Goal: Information Seeking & Learning: Check status

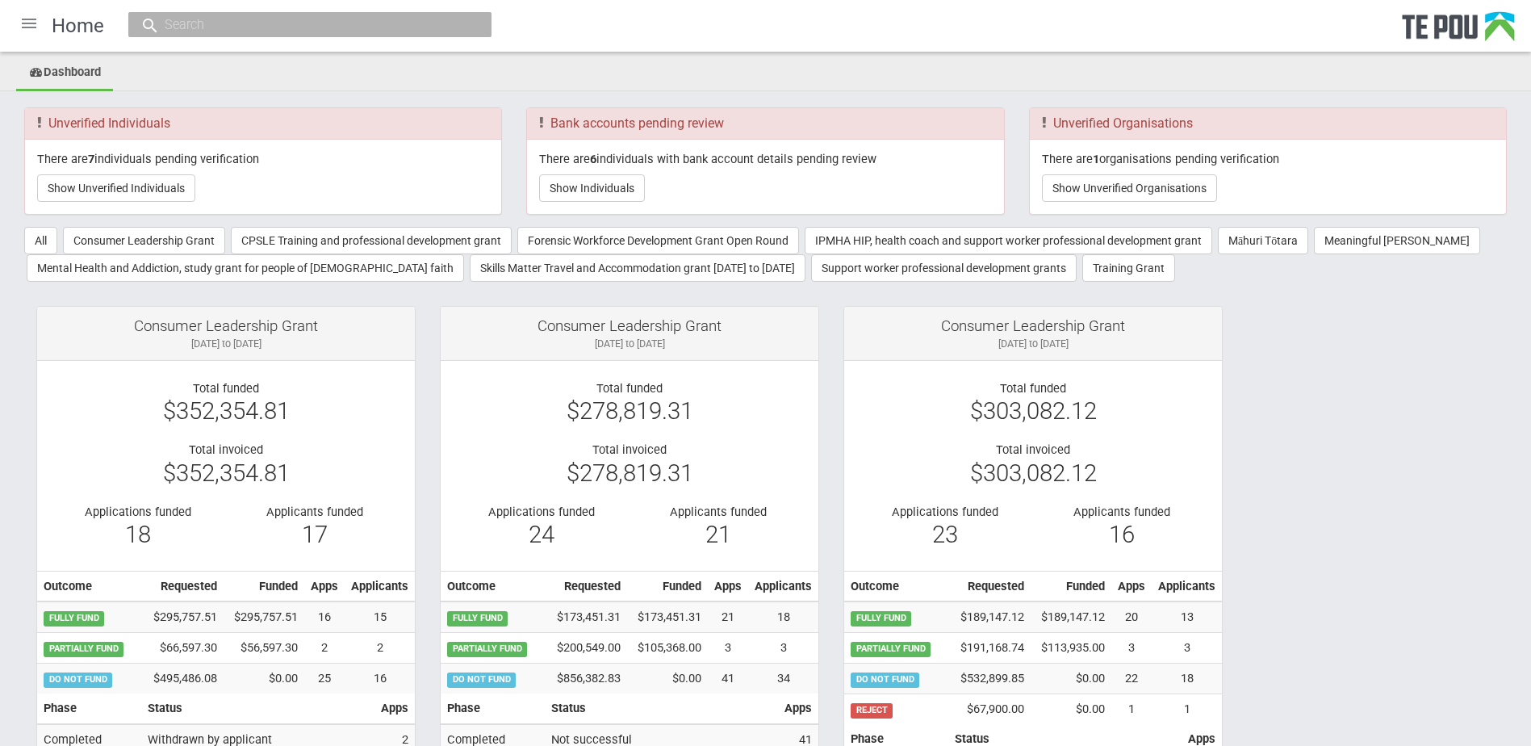
click at [340, 29] on input "text" at bounding box center [302, 24] width 284 height 17
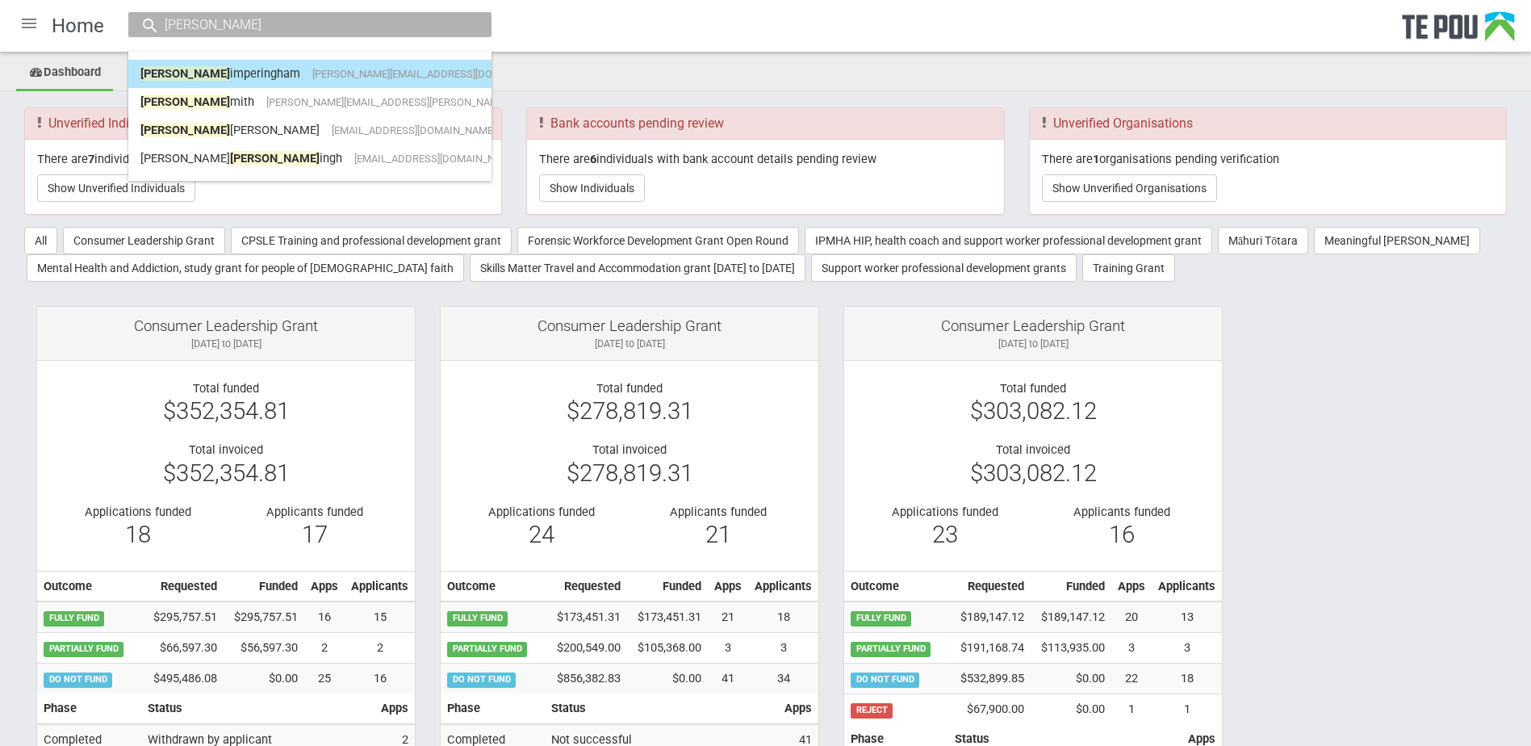
type input "jane s"
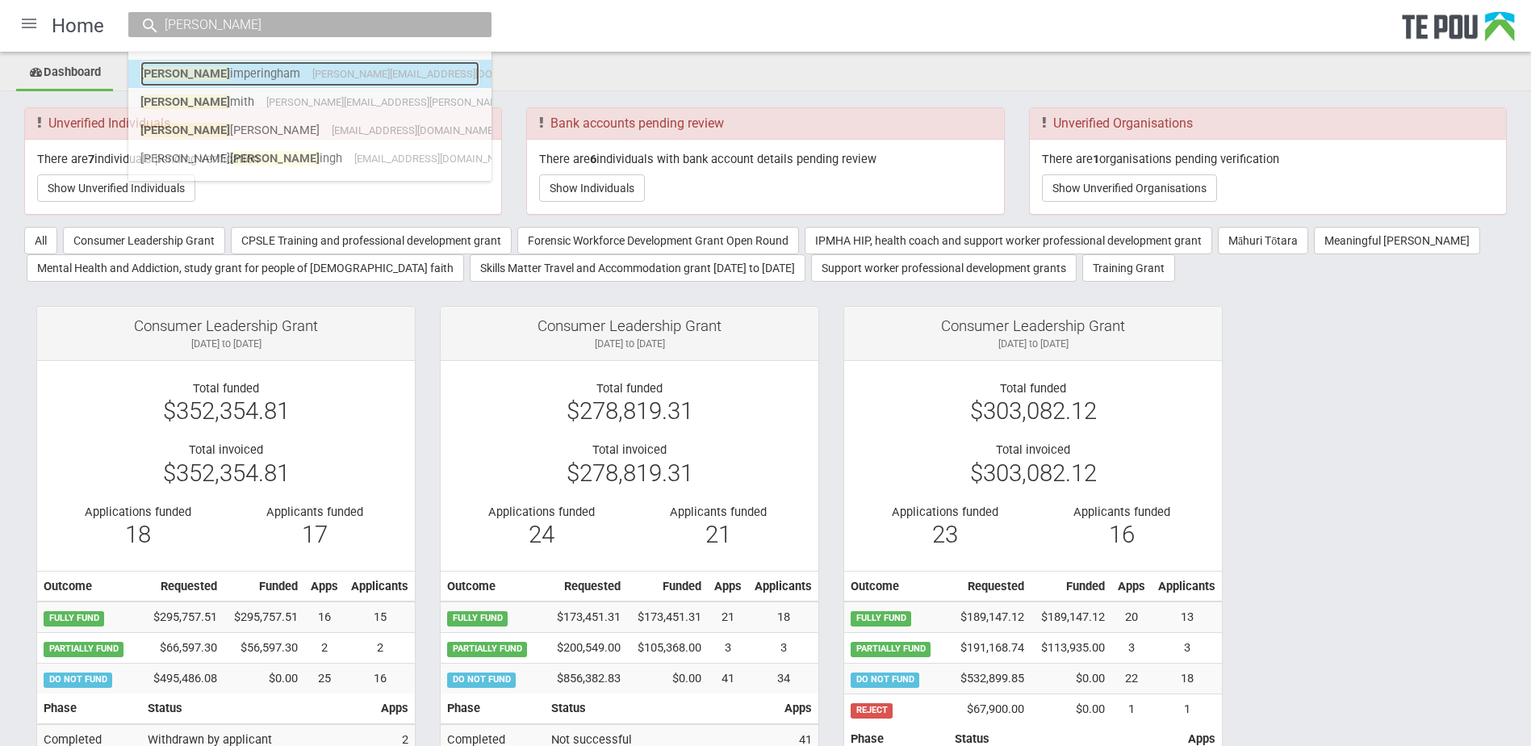
click at [312, 75] on span "jane.simperingham@northlanddhb.org.nz" at bounding box center [432, 74] width 241 height 12
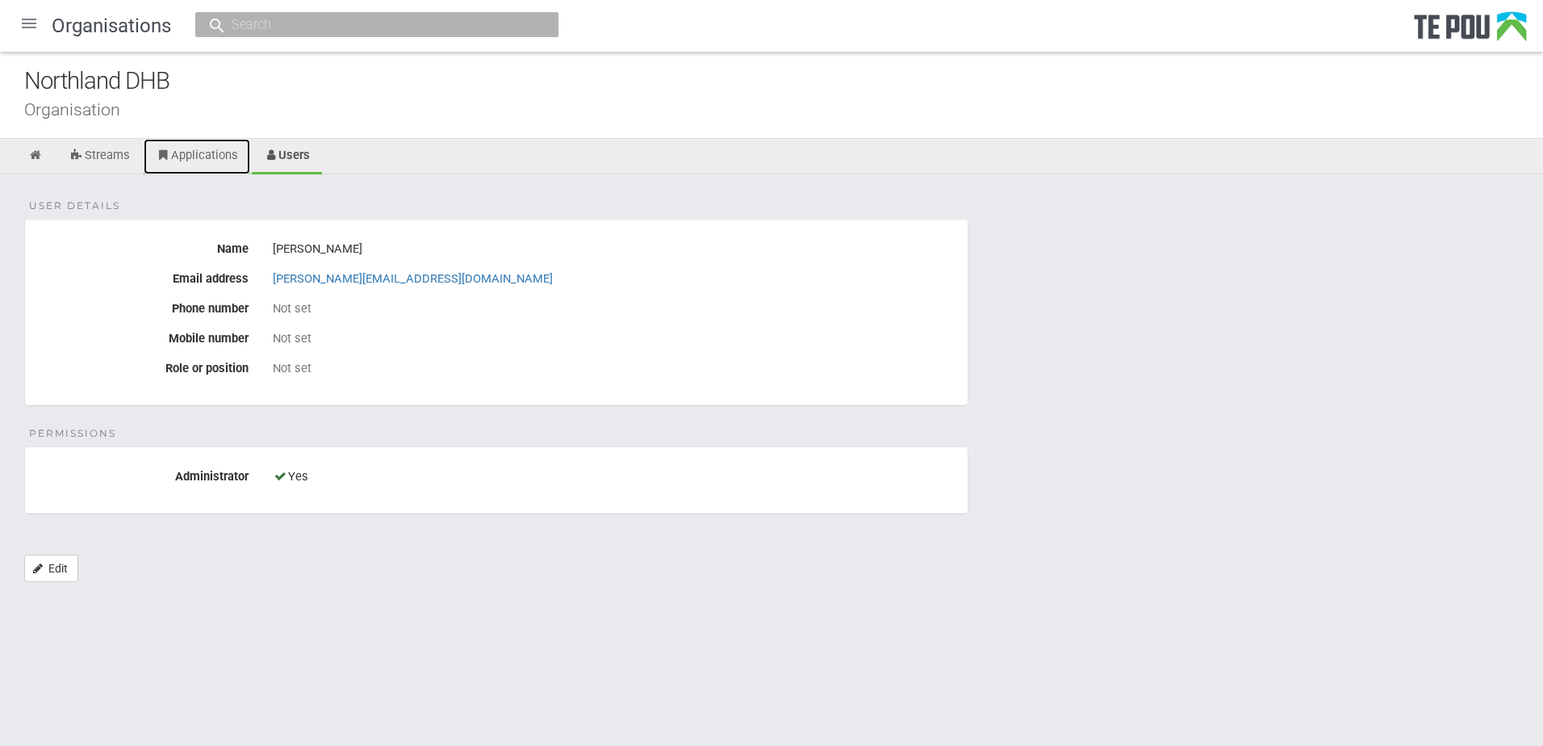
click at [176, 154] on link "Applications" at bounding box center [197, 157] width 107 height 36
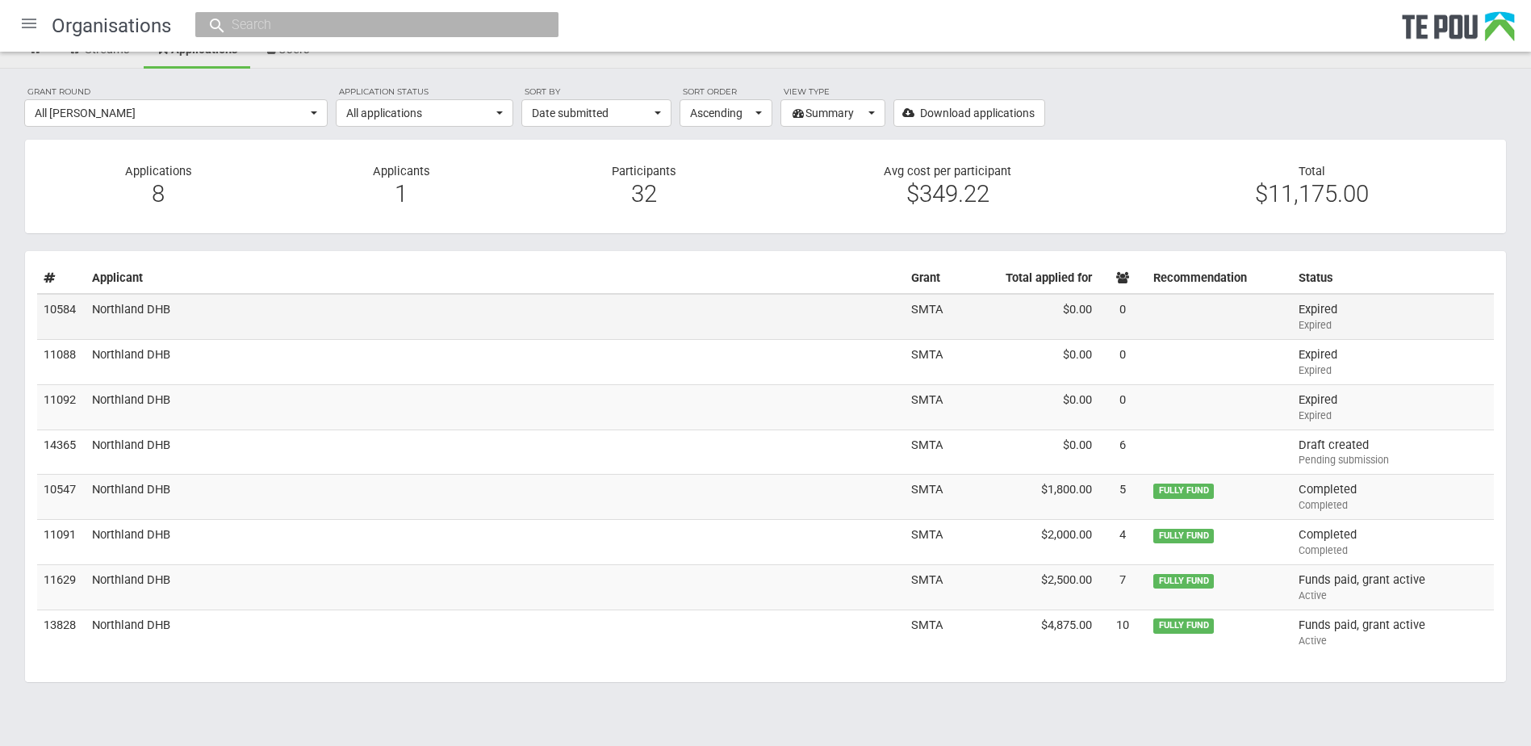
scroll to position [115, 0]
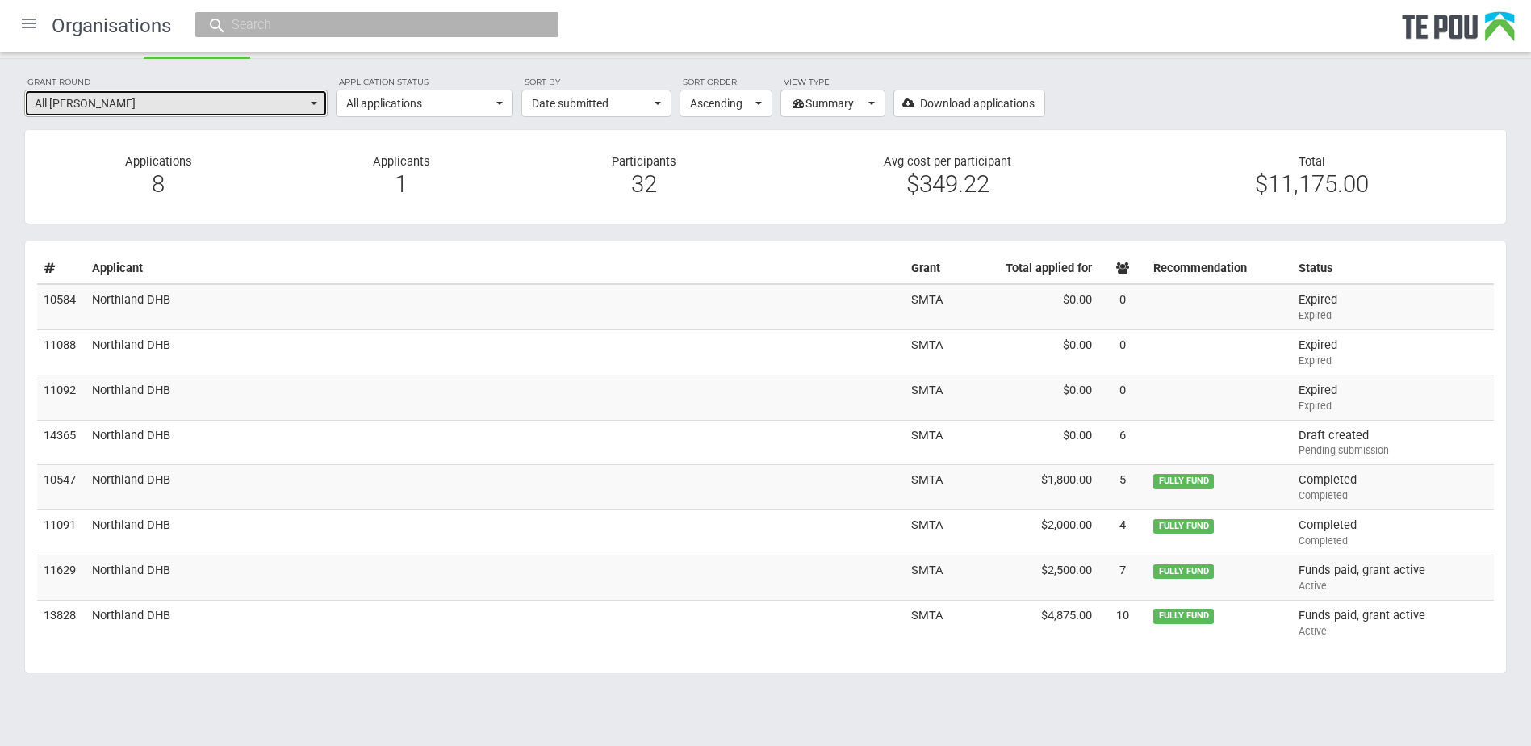
click at [299, 103] on span "All grant rounds" at bounding box center [171, 103] width 272 height 16
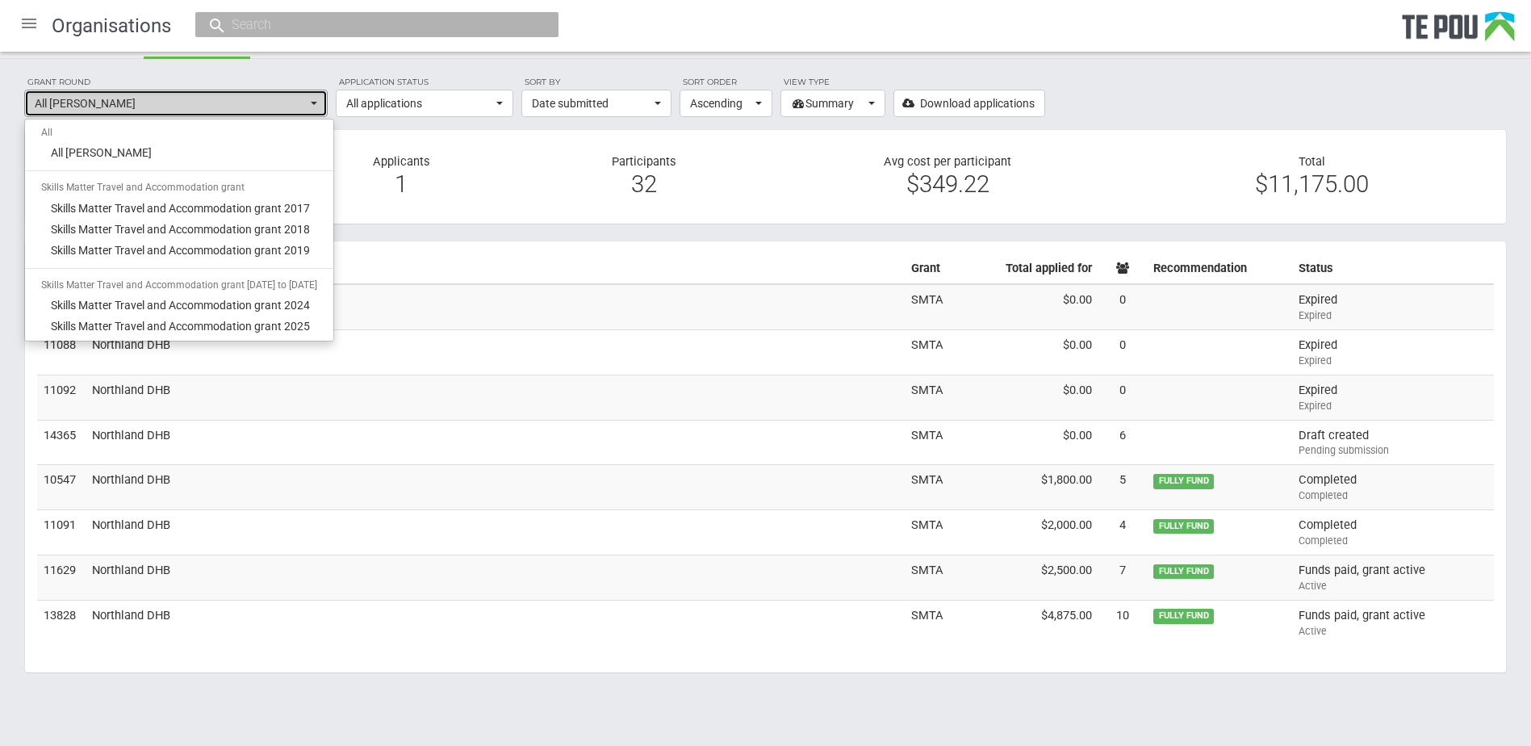
click at [299, 103] on span "All grant rounds" at bounding box center [171, 103] width 272 height 16
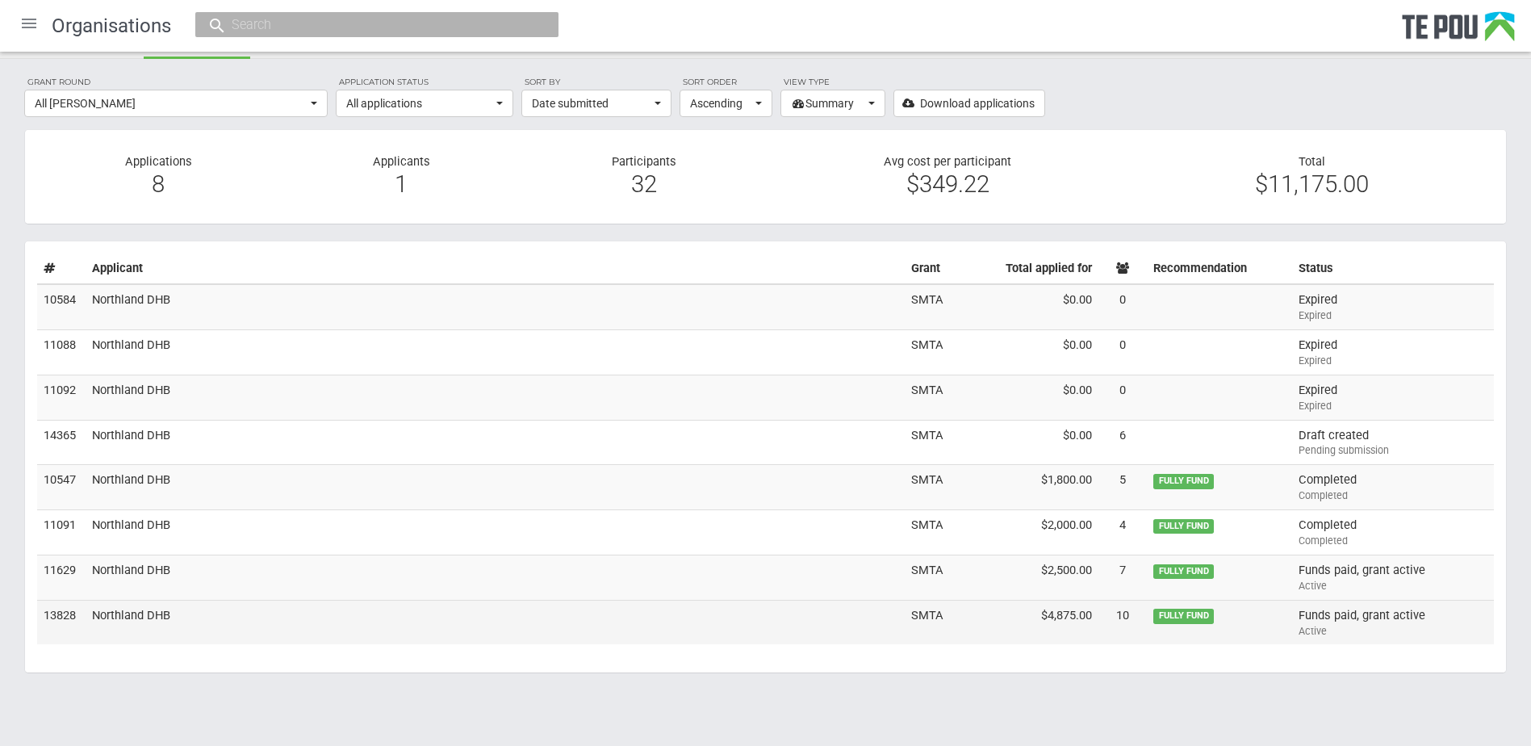
click at [430, 622] on td "Northland DHB" at bounding box center [495, 622] width 819 height 44
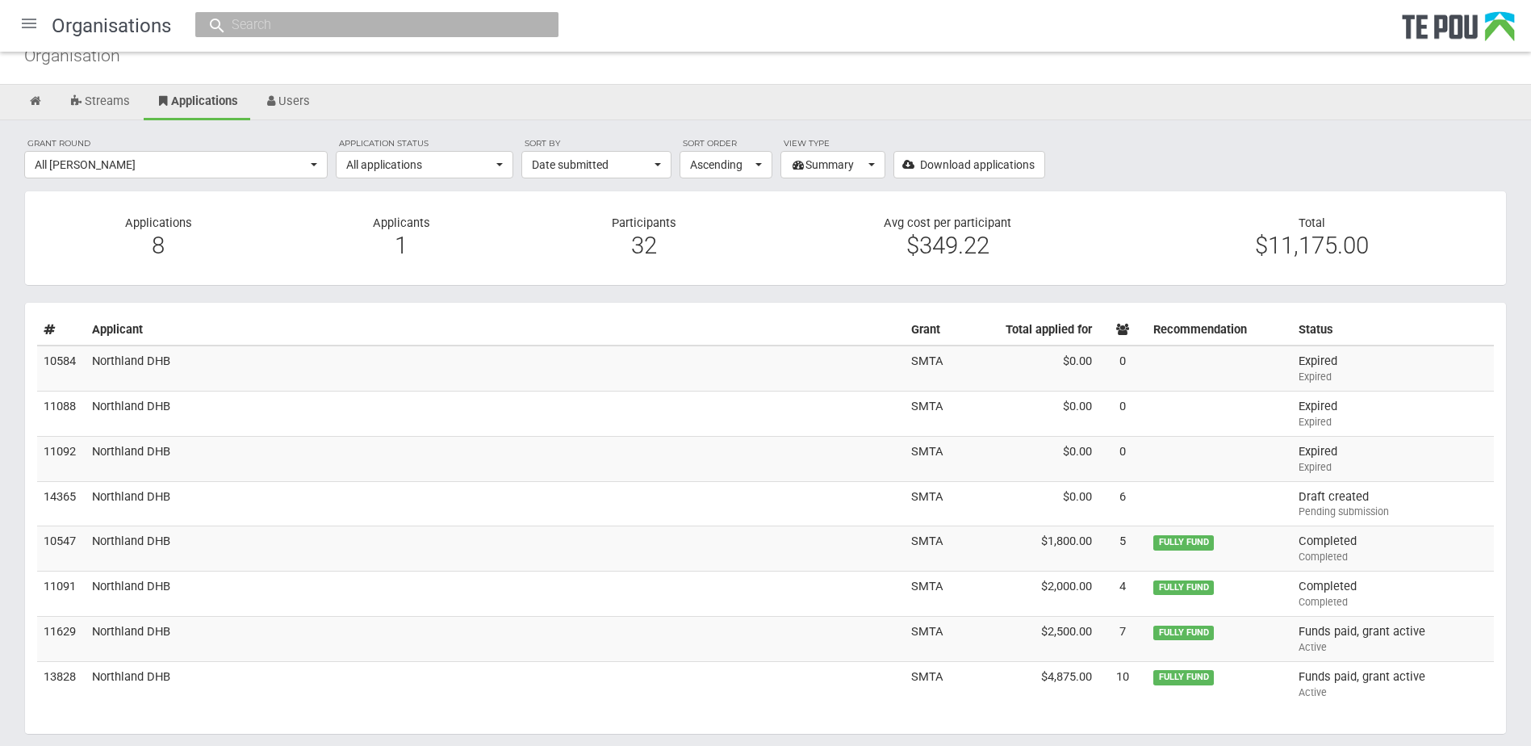
scroll to position [0, 0]
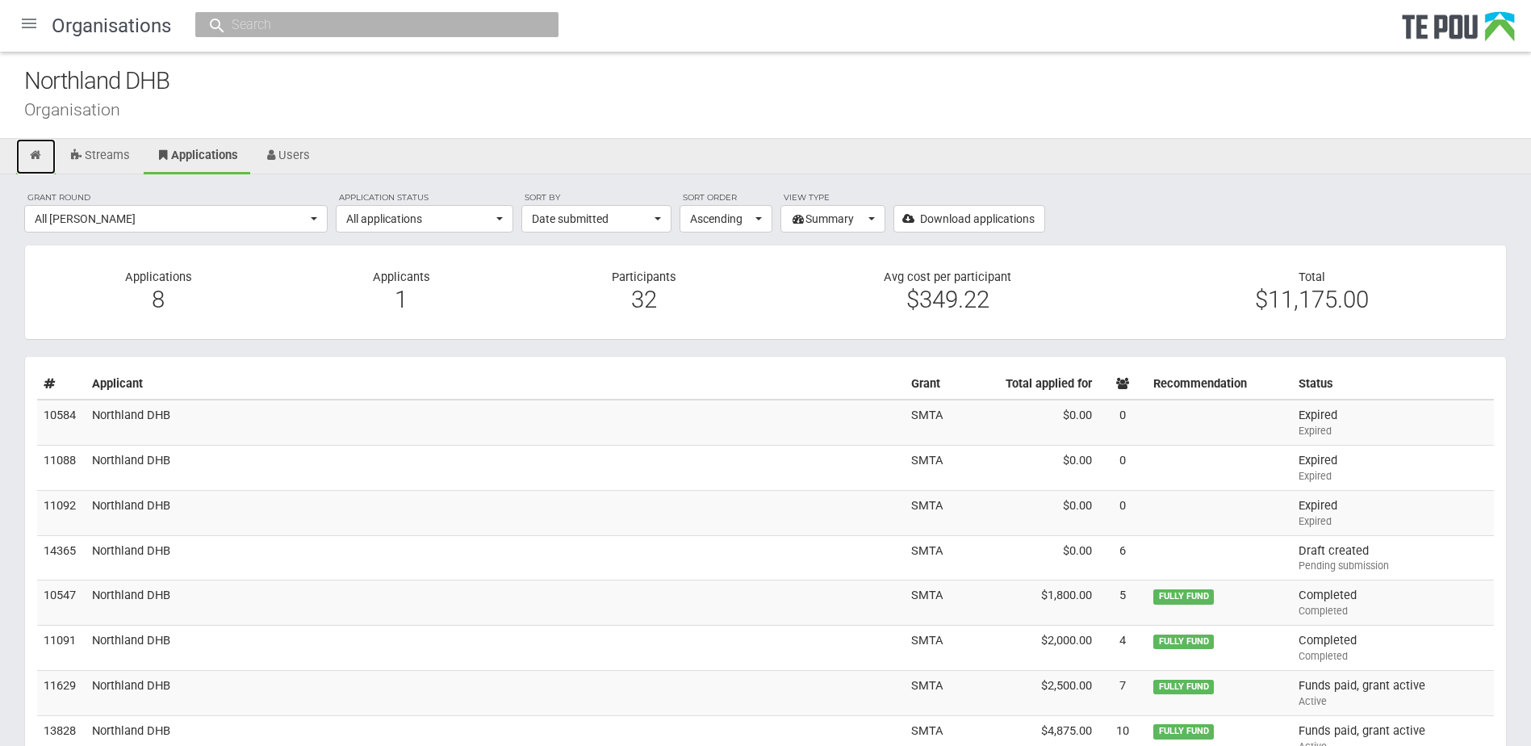
click at [25, 155] on link at bounding box center [36, 157] width 40 height 36
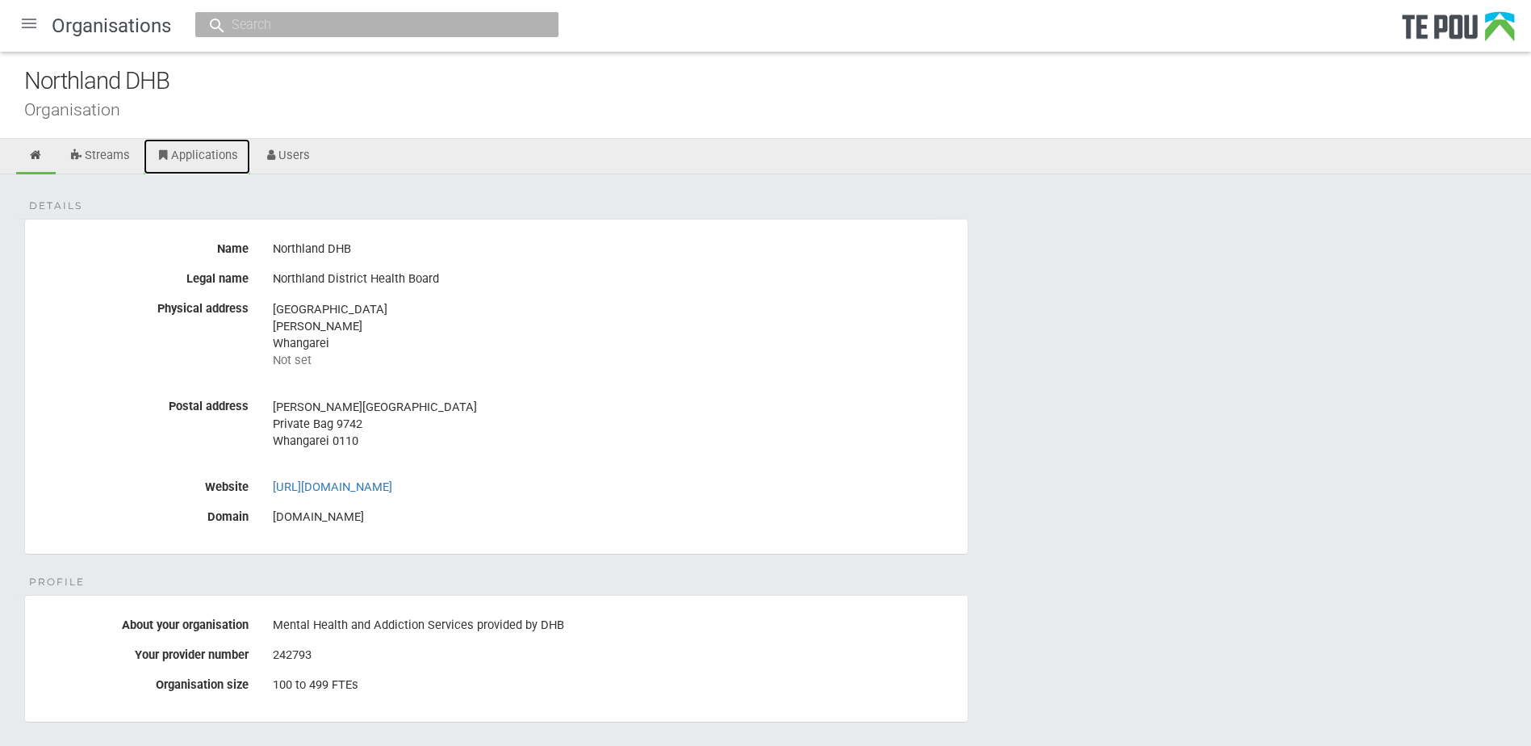
click at [200, 155] on link "Applications" at bounding box center [197, 157] width 107 height 36
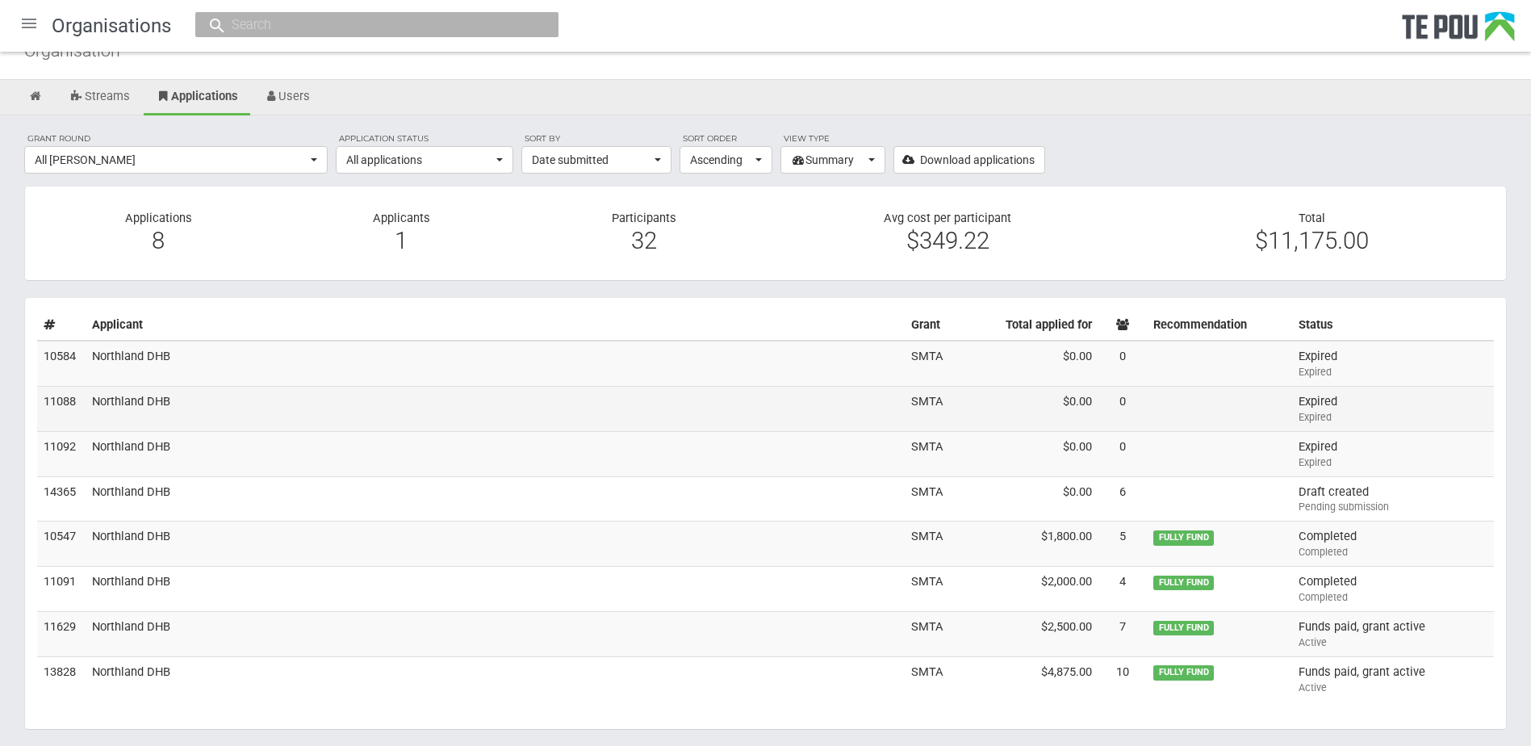
scroll to position [115, 0]
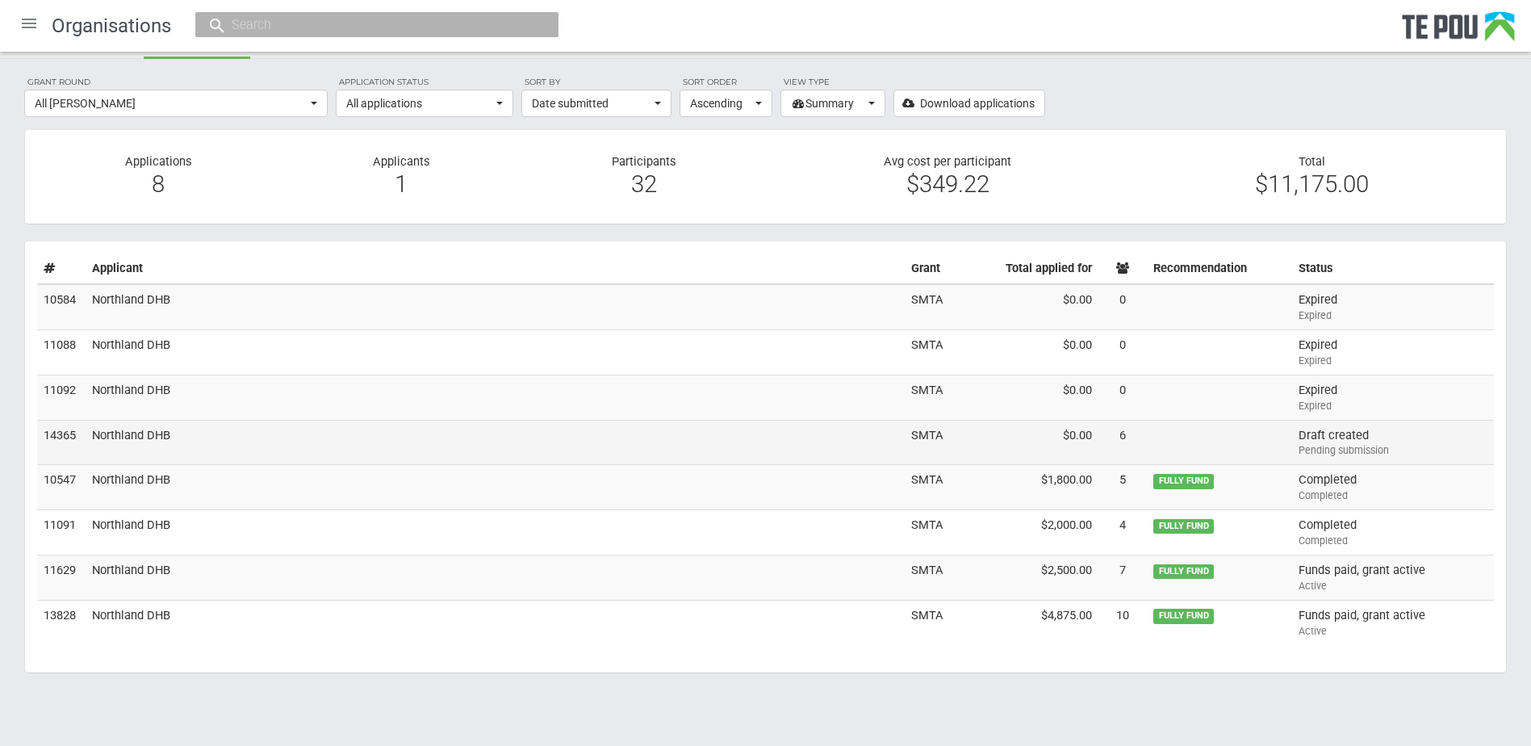
click at [587, 445] on td "Northland DHB" at bounding box center [495, 442] width 819 height 45
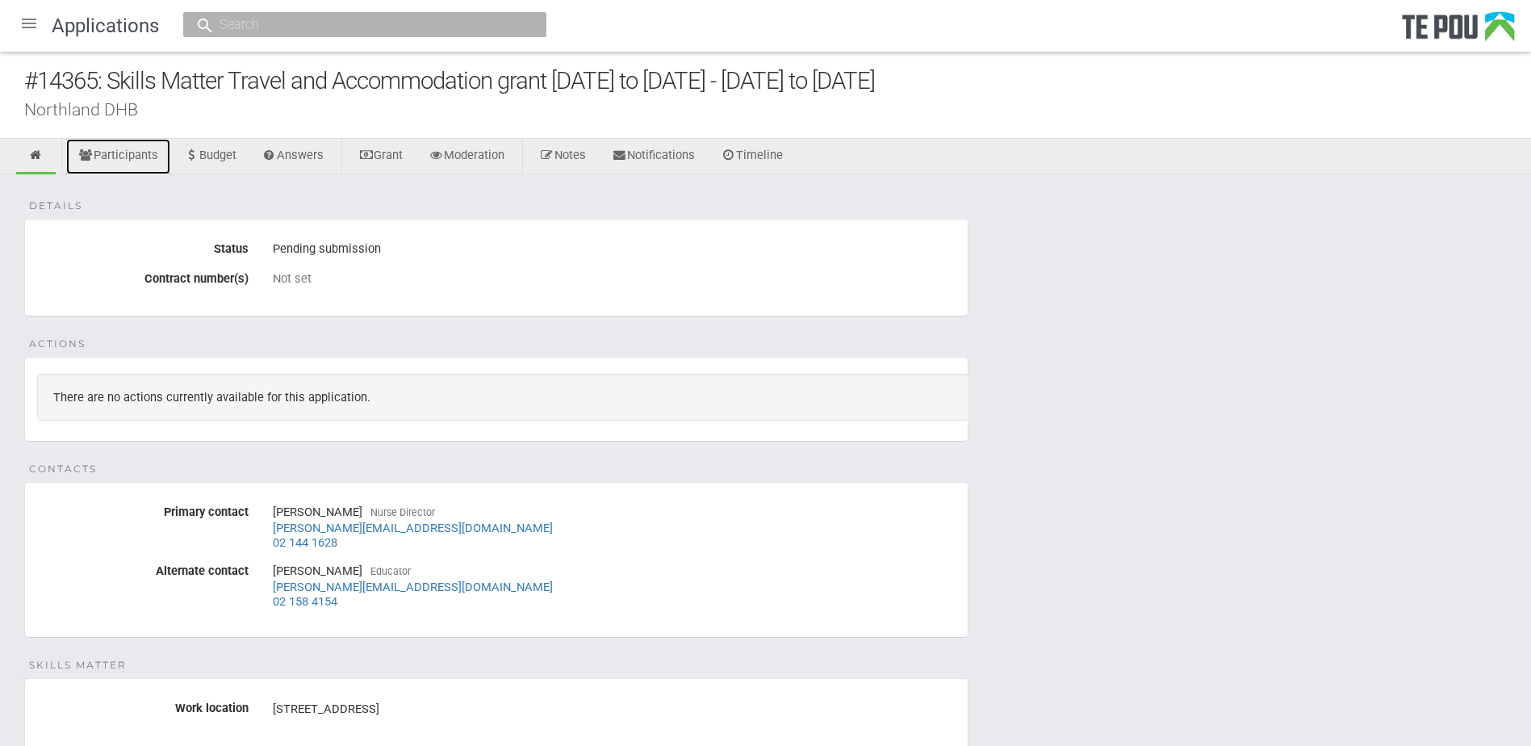
click at [135, 152] on link "Participants" at bounding box center [118, 157] width 104 height 36
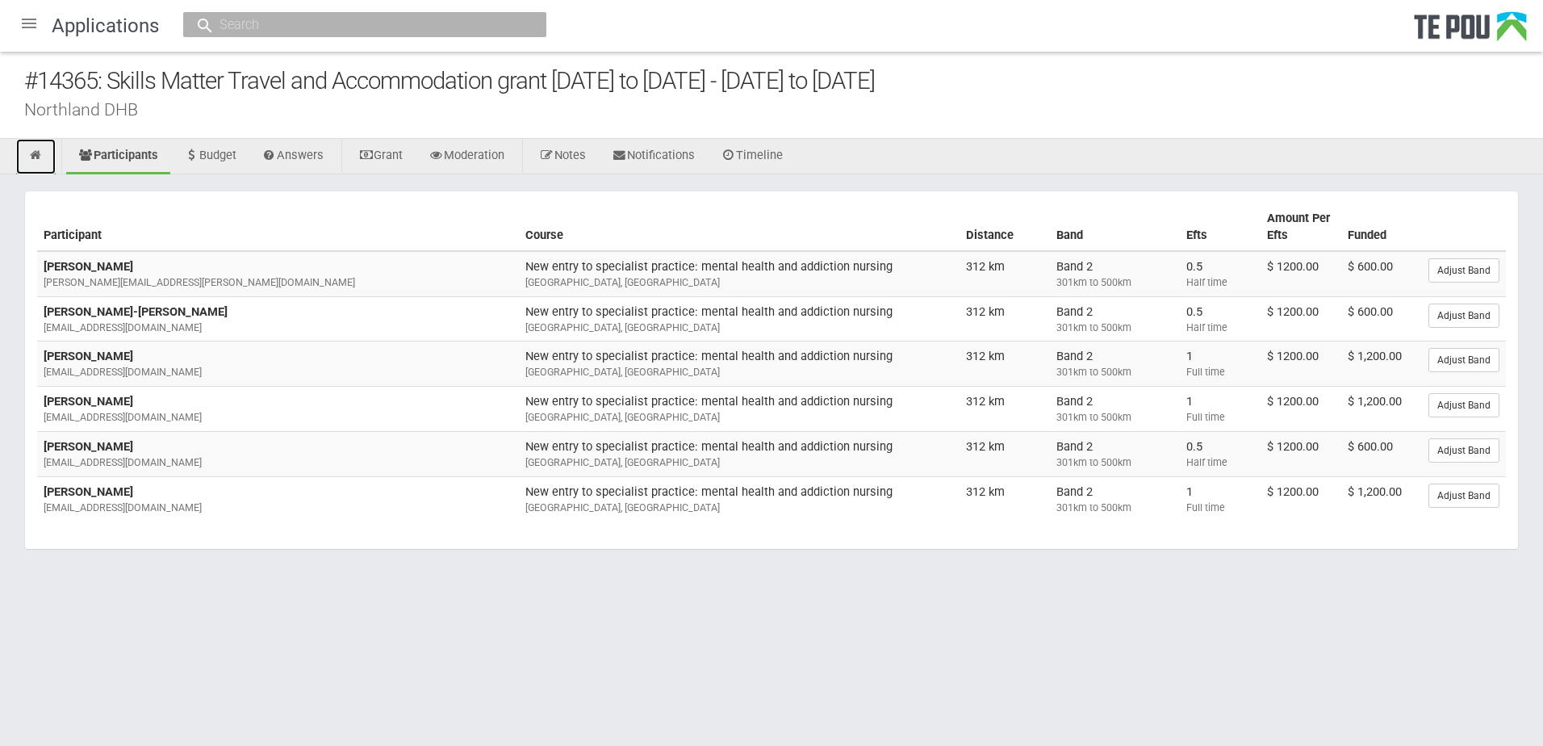
click at [25, 153] on link at bounding box center [36, 157] width 40 height 36
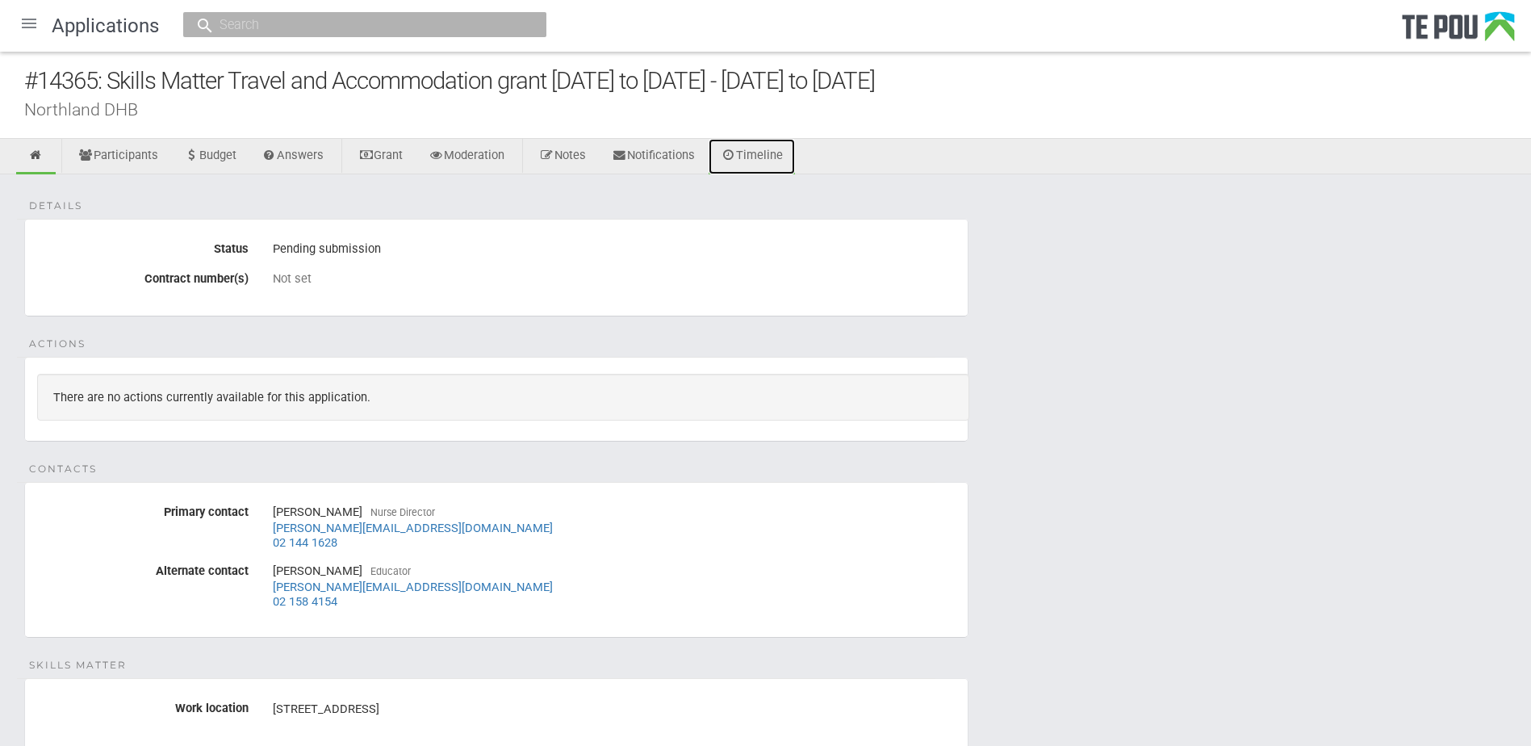
click at [758, 156] on link "Timeline" at bounding box center [752, 157] width 86 height 36
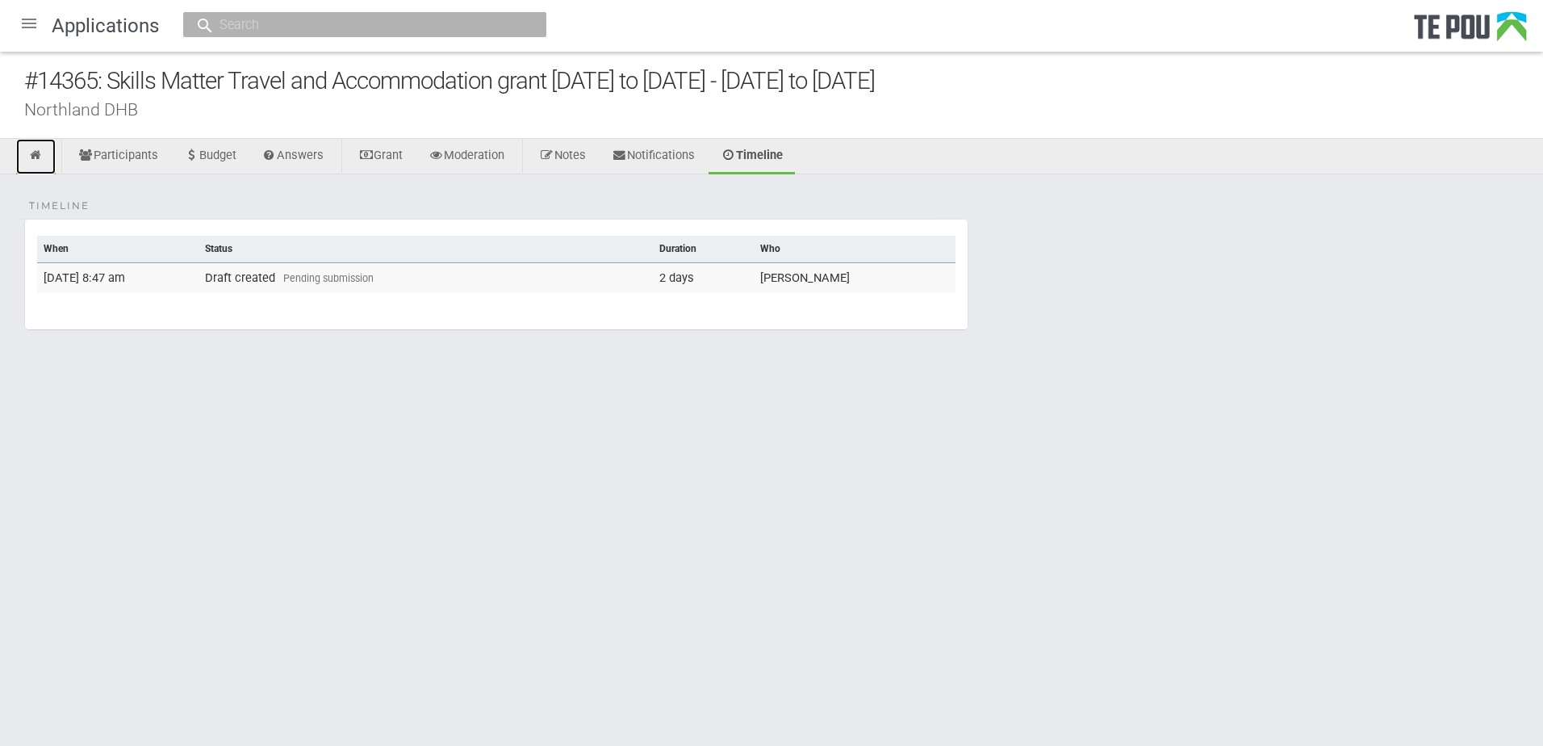
click at [36, 154] on icon at bounding box center [35, 155] width 15 height 12
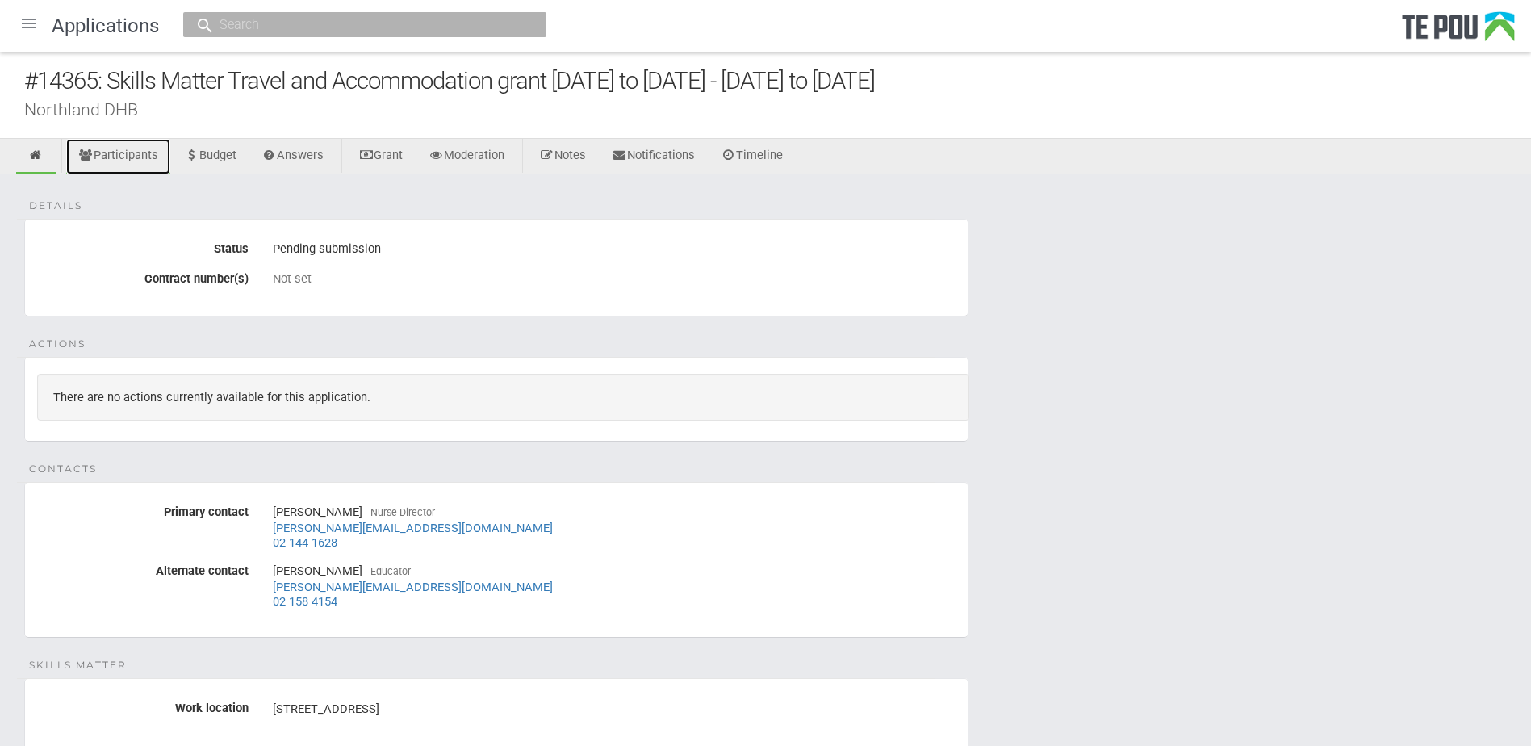
click at [107, 148] on link "Participants" at bounding box center [118, 157] width 104 height 36
